Goal: Information Seeking & Learning: Find contact information

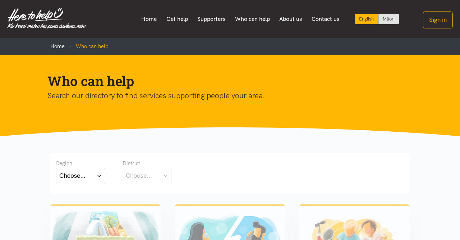
drag, startPoint x: 45, startPoint y: 82, endPoint x: 153, endPoint y: 86, distance: 108.0
click at [153, 86] on div "Who can help Search our directory to find services supporting people your area." at bounding box center [224, 86] width 368 height 29
drag, startPoint x: 75, startPoint y: 99, endPoint x: 280, endPoint y: 101, distance: 205.0
click at [280, 101] on p "Search our directory to find services supporting people your area." at bounding box center [224, 96] width 354 height 12
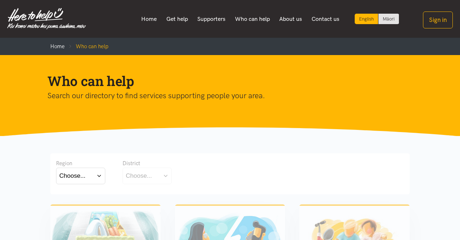
click at [367, 167] on div "Region Choose... Bay of Plenty Waikato District Choose..." at bounding box center [230, 172] width 348 height 27
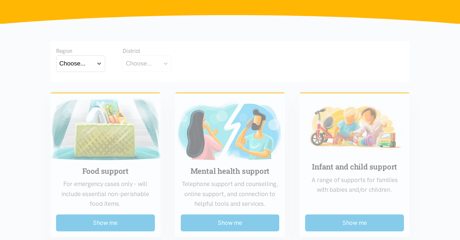
click at [100, 65] on button "Choose..." at bounding box center [80, 63] width 49 height 16
click at [79, 95] on label "Waikato" at bounding box center [80, 95] width 43 height 9
click at [0, 0] on input "Waikato" at bounding box center [0, 0] width 0 height 0
click at [159, 64] on button "Choose..." at bounding box center [159, 63] width 72 height 16
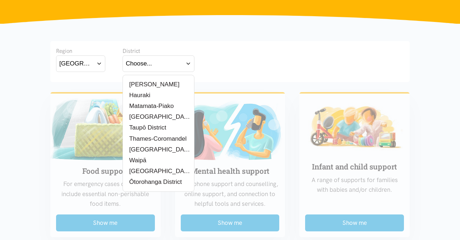
click at [99, 63] on button "Waikato" at bounding box center [80, 63] width 49 height 16
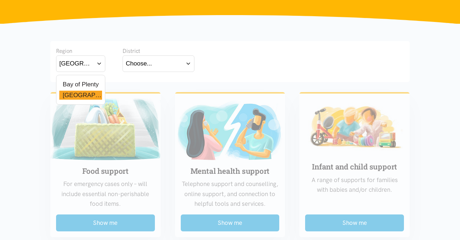
click at [87, 85] on label "Bay of Plenty" at bounding box center [79, 84] width 40 height 9
click at [0, 0] on input "Bay of Plenty" at bounding box center [0, 0] width 0 height 0
click at [164, 65] on button "Choose..." at bounding box center [159, 63] width 72 height 16
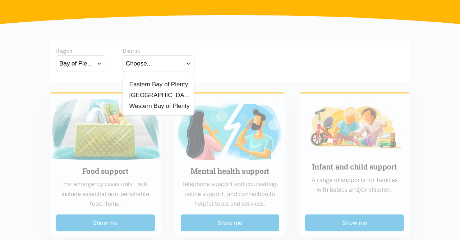
click at [158, 105] on label "Western Bay of Plenty" at bounding box center [158, 105] width 64 height 9
click at [0, 0] on input "Western Bay of Plenty" at bounding box center [0, 0] width 0 height 0
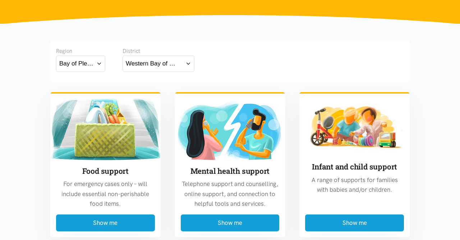
click at [93, 61] on div "Bay of Plenty" at bounding box center [76, 64] width 34 height 10
click at [88, 96] on div "Waikato" at bounding box center [80, 95] width 43 height 9
click at [80, 95] on label "Waikato" at bounding box center [80, 95] width 43 height 9
click at [0, 0] on input "Waikato" at bounding box center [0, 0] width 0 height 0
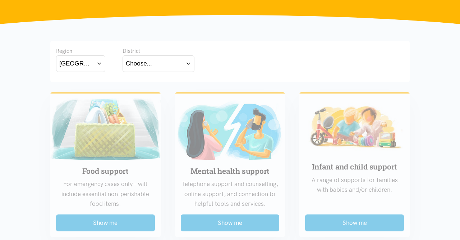
click at [151, 62] on div "Choose..." at bounding box center [139, 64] width 26 height 10
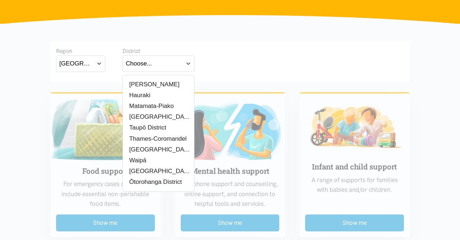
click at [160, 172] on label "Waitomo District" at bounding box center [158, 171] width 65 height 9
click at [0, 0] on input "Waitomo District" at bounding box center [0, 0] width 0 height 0
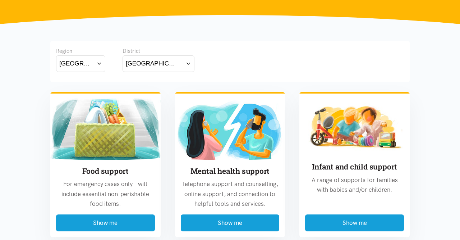
click at [299, 97] on div "Infant and child support A range of supports for families with babies and/or ch…" at bounding box center [354, 161] width 125 height 151
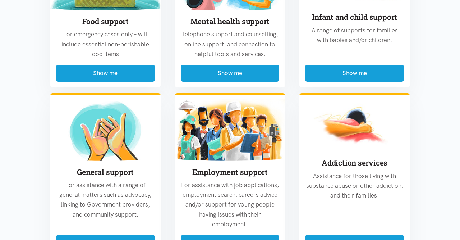
scroll to position [374, 0]
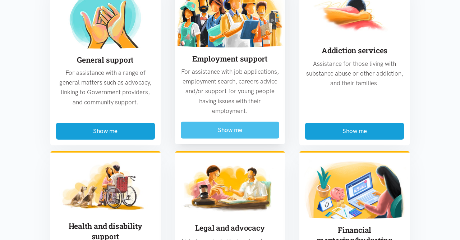
click at [228, 131] on button "Show me" at bounding box center [230, 130] width 99 height 17
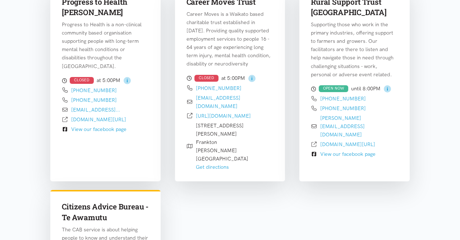
scroll to position [212, 0]
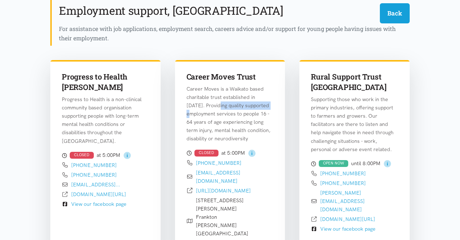
drag, startPoint x: 208, startPoint y: 106, endPoint x: 260, endPoint y: 107, distance: 52.5
click at [260, 107] on p "Career Moves is a Waikato based charitable trust established in July 2000. Prov…" at bounding box center [230, 114] width 87 height 58
drag, startPoint x: 202, startPoint y: 115, endPoint x: 257, endPoint y: 116, distance: 55.1
click at [257, 116] on p "Career Moves is a Waikato based charitable trust established in July 2000. Prov…" at bounding box center [230, 114] width 87 height 58
drag, startPoint x: 205, startPoint y: 122, endPoint x: 257, endPoint y: 123, distance: 51.8
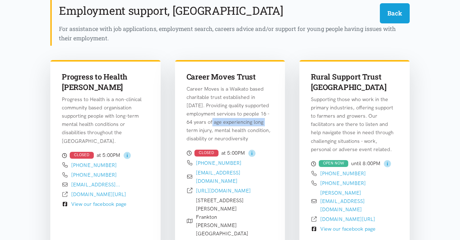
click at [257, 123] on p "Career Moves is a Waikato based charitable trust established in July 2000. Prov…" at bounding box center [230, 114] width 87 height 58
drag, startPoint x: 199, startPoint y: 132, endPoint x: 236, endPoint y: 132, distance: 37.8
click at [236, 132] on p "Career Moves is a Waikato based charitable trust established in July 2000. Prov…" at bounding box center [230, 114] width 87 height 58
drag, startPoint x: 217, startPoint y: 139, endPoint x: 246, endPoint y: 139, distance: 29.1
click at [246, 139] on p "Career Moves is a Waikato based charitable trust established in July 2000. Prov…" at bounding box center [230, 114] width 87 height 58
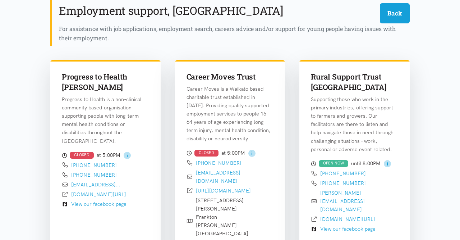
click at [261, 138] on p "Career Moves is a Waikato based charitable trust established in July 2000. Prov…" at bounding box center [230, 114] width 87 height 58
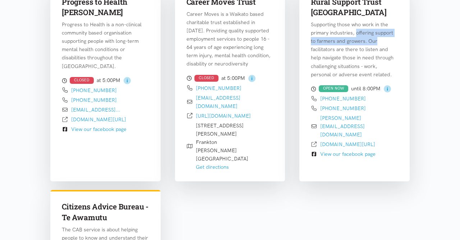
drag, startPoint x: 357, startPoint y: 33, endPoint x: 377, endPoint y: 40, distance: 20.6
click at [377, 40] on p "Supporting those who work in the primary industries, offering support to farmer…" at bounding box center [354, 50] width 87 height 58
click at [365, 43] on p "Supporting those who work in the primary industries, offering support to farmer…" at bounding box center [354, 50] width 87 height 58
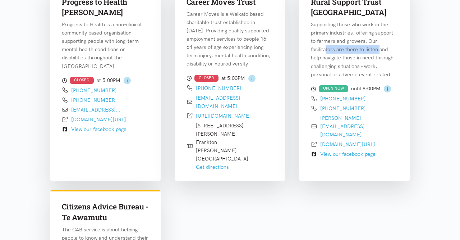
drag, startPoint x: 327, startPoint y: 49, endPoint x: 379, endPoint y: 52, distance: 51.9
click at [379, 52] on p "Supporting those who work in the primary industries, offering support to farmer…" at bounding box center [354, 50] width 87 height 58
drag, startPoint x: 308, startPoint y: 60, endPoint x: 368, endPoint y: 60, distance: 59.7
click at [368, 60] on div "Rural Support Trust Waikato Supporting those who work in the primary industries…" at bounding box center [355, 72] width 110 height 175
drag, startPoint x: 323, startPoint y: 67, endPoint x: 358, endPoint y: 67, distance: 34.9
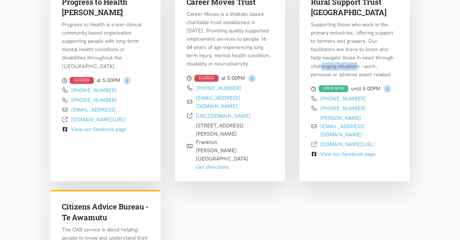
click at [358, 67] on p "Supporting those who work in the primary industries, offering support to farmer…" at bounding box center [354, 50] width 87 height 58
drag, startPoint x: 329, startPoint y: 77, endPoint x: 351, endPoint y: 76, distance: 22.7
click at [351, 76] on p "Supporting those who work in the primary industries, offering support to farmer…" at bounding box center [354, 50] width 87 height 58
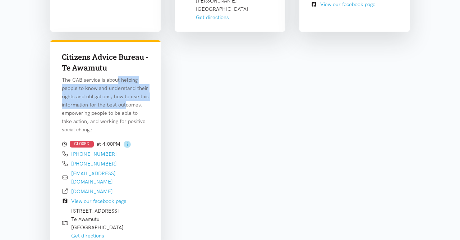
drag, startPoint x: 117, startPoint y: 66, endPoint x: 125, endPoint y: 85, distance: 20.0
click at [125, 85] on p "The CAB service is about helping people to know and understand their rights and…" at bounding box center [105, 105] width 87 height 58
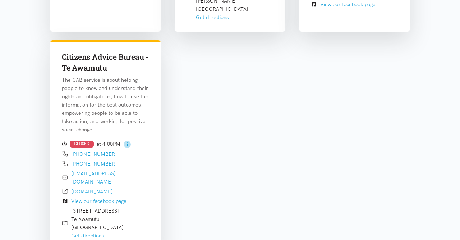
click at [236, 136] on div "Progress to Health Hamilton Progress to Health is a non-clinical community base…" at bounding box center [230, 38] width 374 height 423
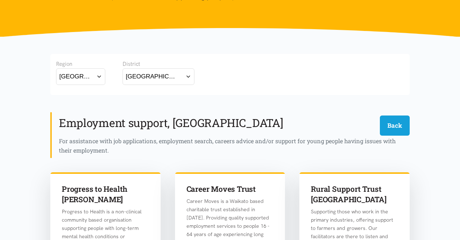
scroll to position [0, 0]
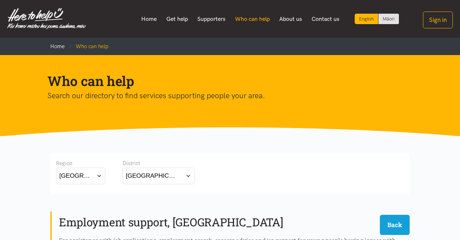
click at [250, 18] on link "Who can help" at bounding box center [253, 19] width 45 height 15
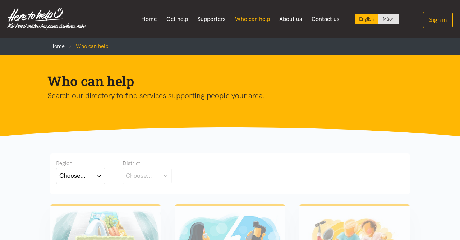
click at [247, 18] on link "Who can help" at bounding box center [253, 19] width 45 height 15
click at [205, 20] on link "Supporters" at bounding box center [212, 19] width 38 height 15
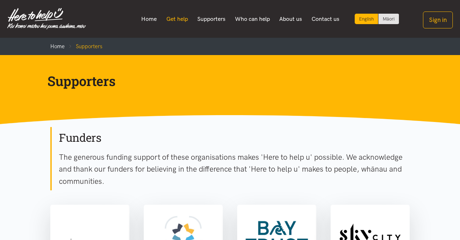
click at [173, 17] on link "Get help" at bounding box center [177, 19] width 31 height 15
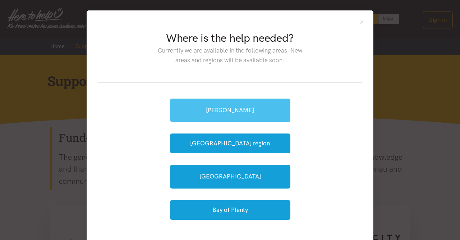
click at [226, 109] on link "[PERSON_NAME]" at bounding box center [230, 110] width 121 height 23
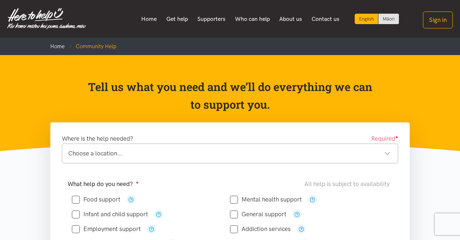
click at [144, 153] on div "Choose a location..." at bounding box center [229, 154] width 323 height 10
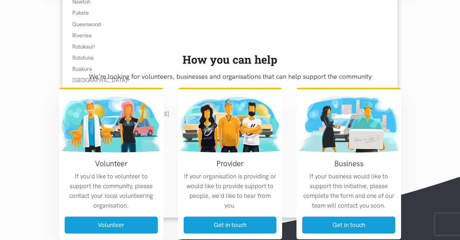
scroll to position [673, 0]
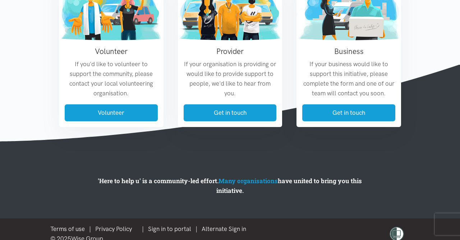
click at [131, 157] on section "'Here to help u' is a community-led effort. Many organisations have united to b…" at bounding box center [230, 179] width 460 height 77
drag, startPoint x: 218, startPoint y: 177, endPoint x: 258, endPoint y: 189, distance: 42.0
click at [258, 189] on p "'Here to help u' is a community-led effort. Many organisations have united to b…" at bounding box center [230, 185] width 292 height 19
click at [259, 195] on div "'Here to help u' is a community-led effort. Many organisations have united to b…" at bounding box center [230, 197] width 307 height 42
drag, startPoint x: 98, startPoint y: 177, endPoint x: 292, endPoint y: 198, distance: 195.3
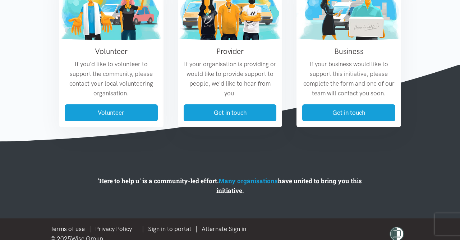
click at [292, 198] on div "'Here to help u' is a community-led effort. Many organisations have united to b…" at bounding box center [230, 197] width 307 height 42
click at [292, 197] on div "'Here to help u' is a community-led effort. Many organisations have united to b…" at bounding box center [230, 197] width 307 height 42
